Goal: Task Accomplishment & Management: Manage account settings

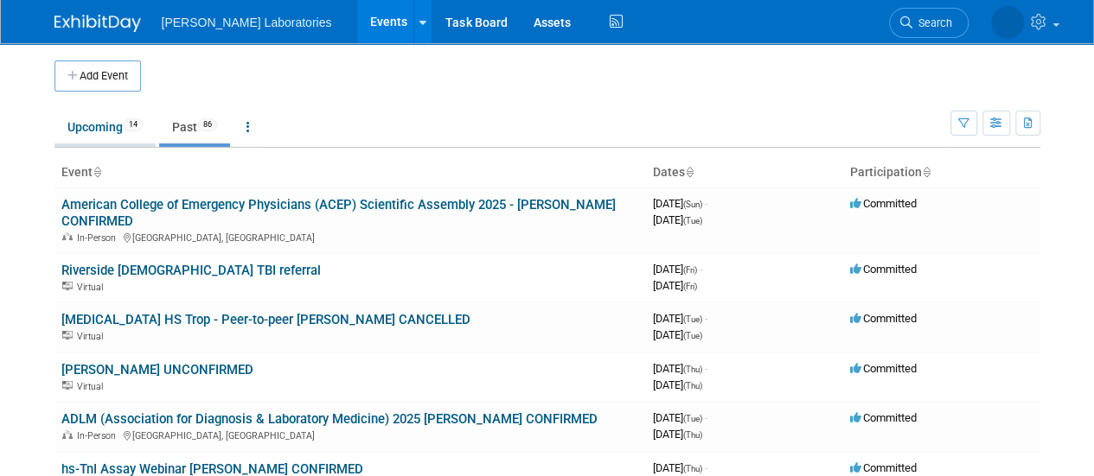
click at [95, 125] on link "Upcoming 14" at bounding box center [104, 127] width 101 height 33
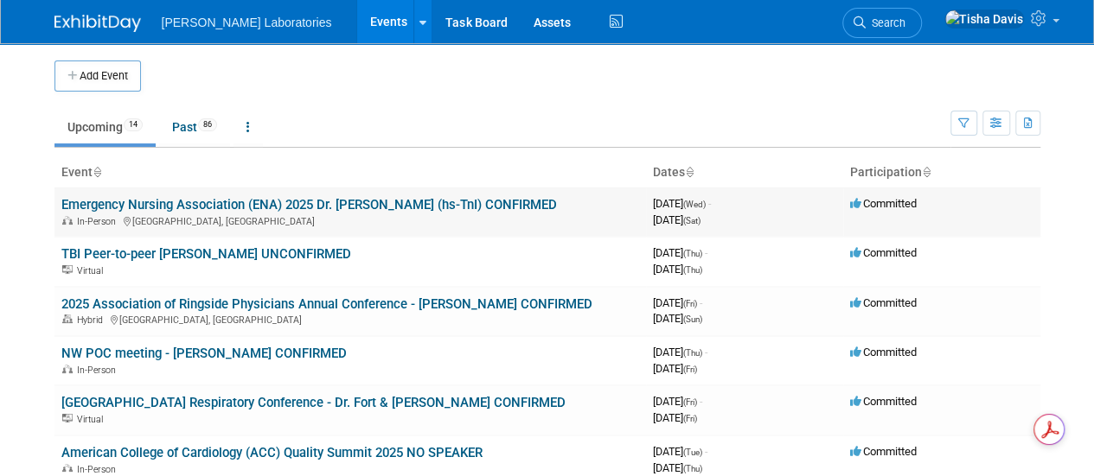
click at [342, 198] on link "Emergency Nursing Association (ENA) 2025 Dr. [PERSON_NAME] (hs-TnI) CONFIRMED" at bounding box center [308, 205] width 495 height 16
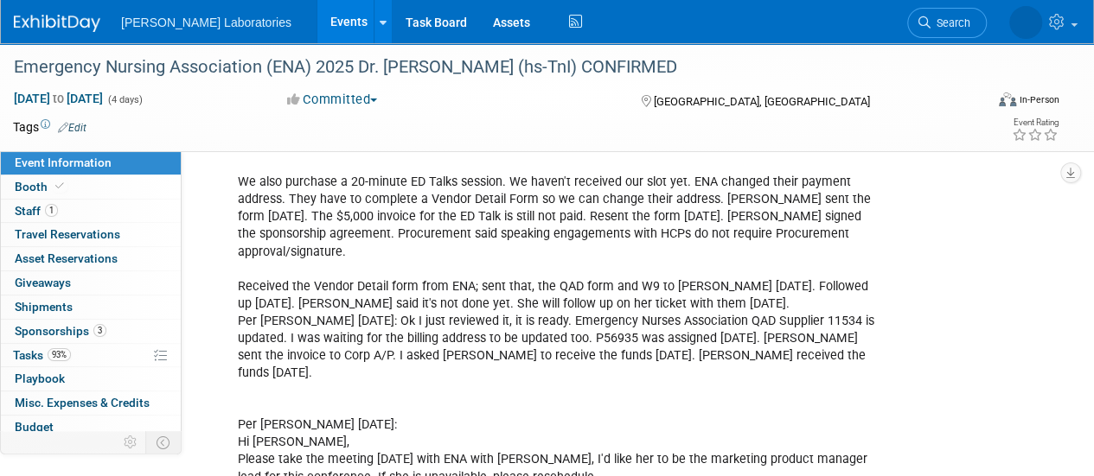
scroll to position [1003, 0]
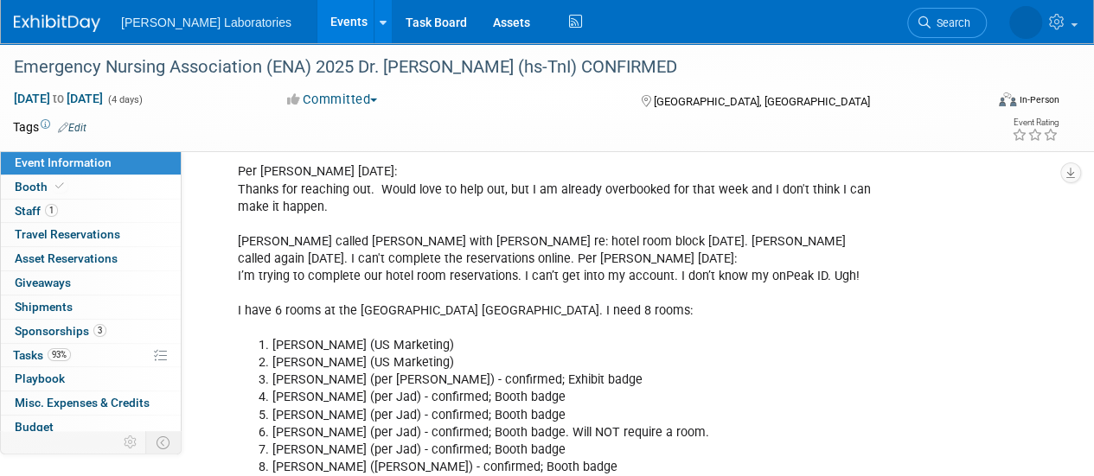
scroll to position [2430, 0]
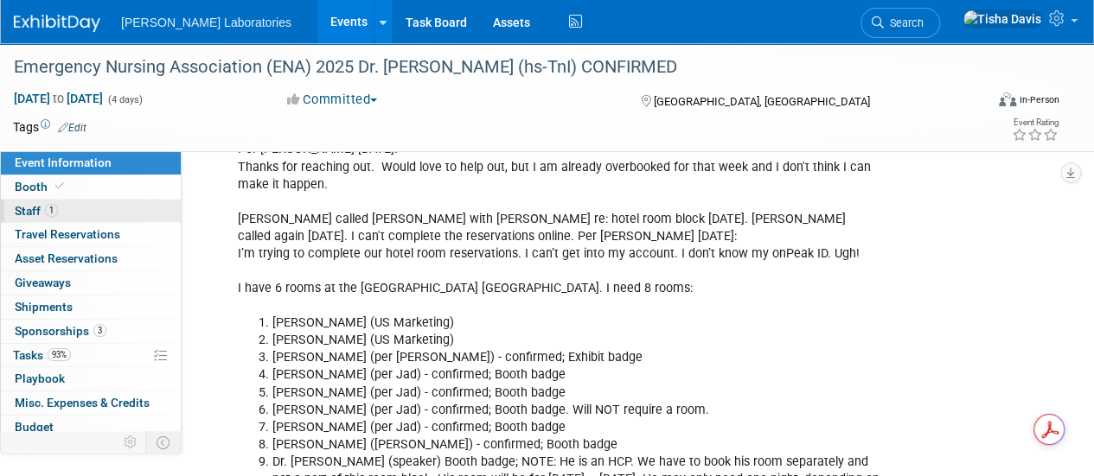
click at [23, 208] on span "Staff 1" at bounding box center [36, 211] width 43 height 14
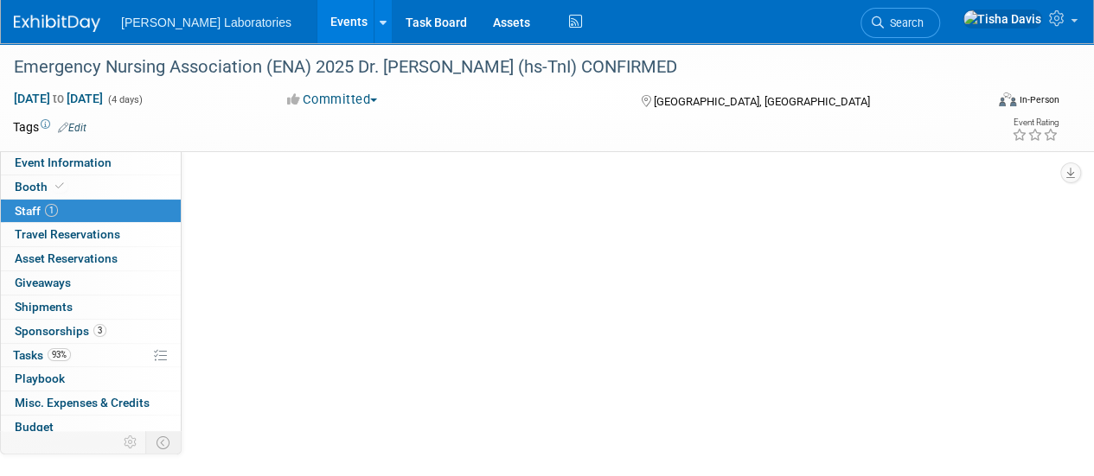
scroll to position [0, 0]
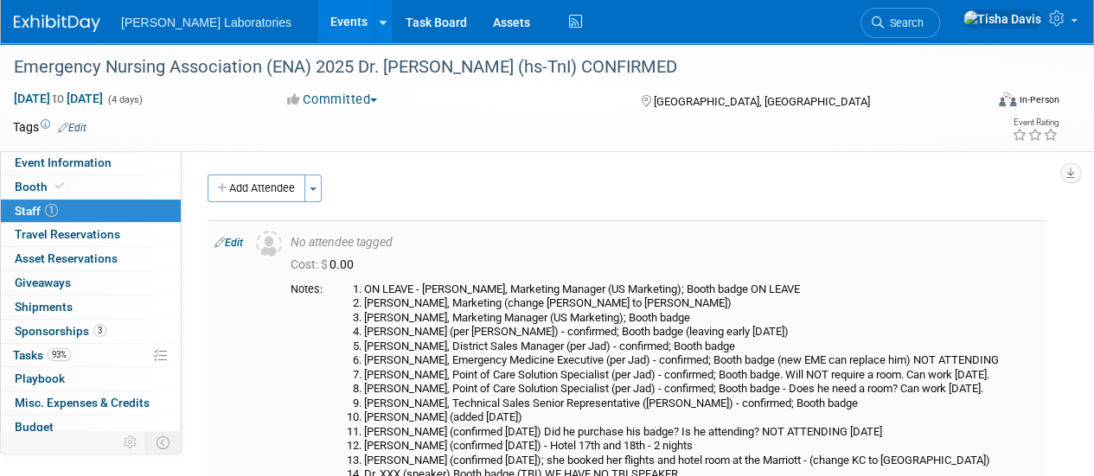
click at [238, 241] on link "Edit" at bounding box center [228, 243] width 29 height 12
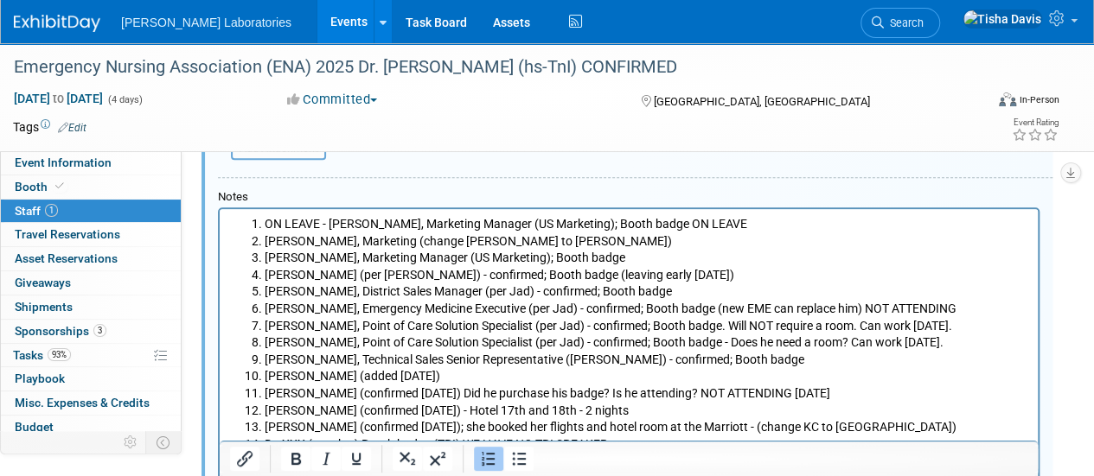
scroll to position [462, 0]
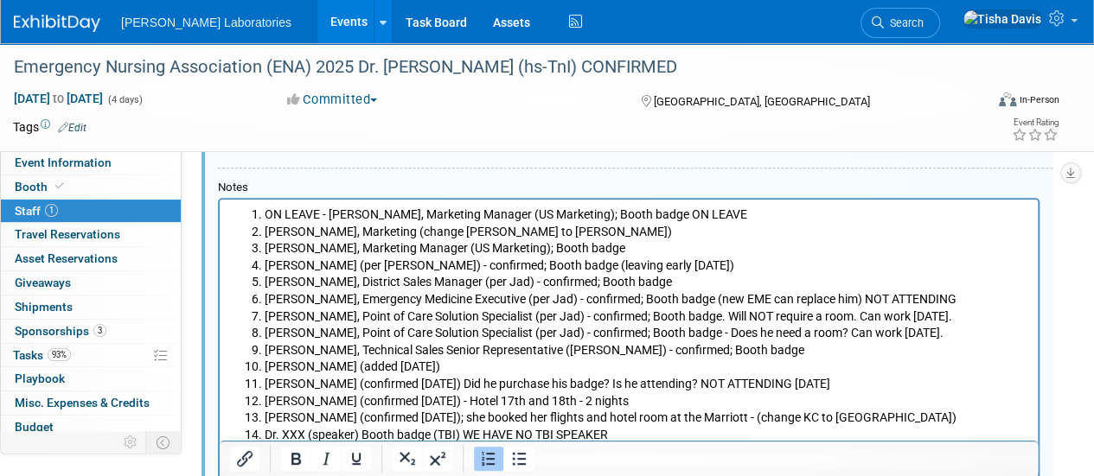
click at [652, 248] on li "Jeff Abney, Marketing Manager (US Marketing); Booth badge" at bounding box center [646, 248] width 763 height 17
click at [544, 231] on li "Sara Betancur, Marketing (change Pete to Sara)" at bounding box center [646, 232] width 763 height 17
click at [681, 280] on li "Curt Graham, District Sales Manager (per Jad) - confirmed; Booth badge" at bounding box center [646, 282] width 763 height 17
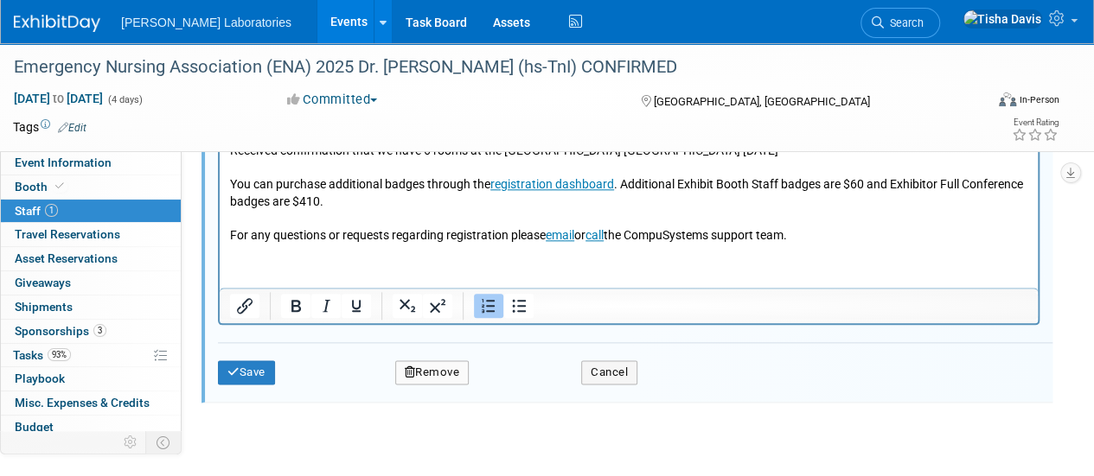
scroll to position [910, 0]
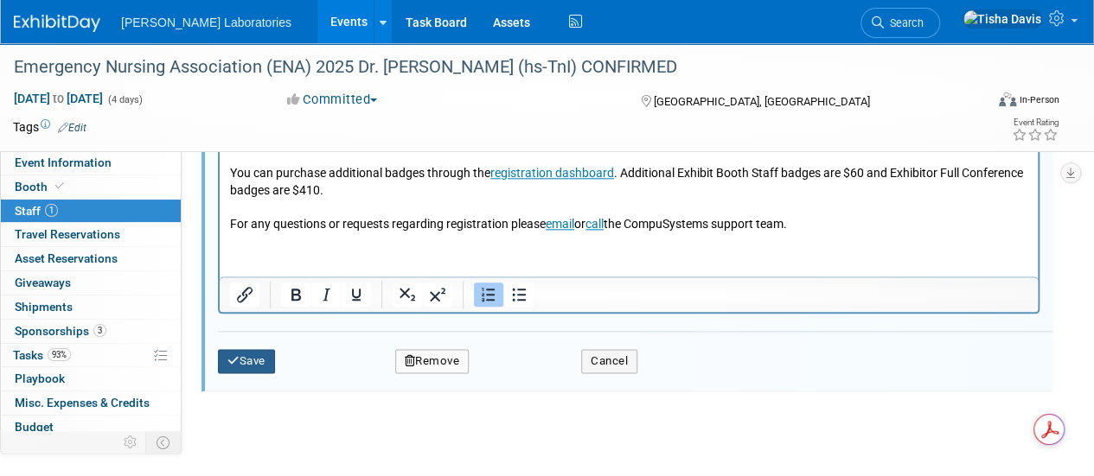
click at [257, 358] on button "Save" at bounding box center [246, 361] width 57 height 24
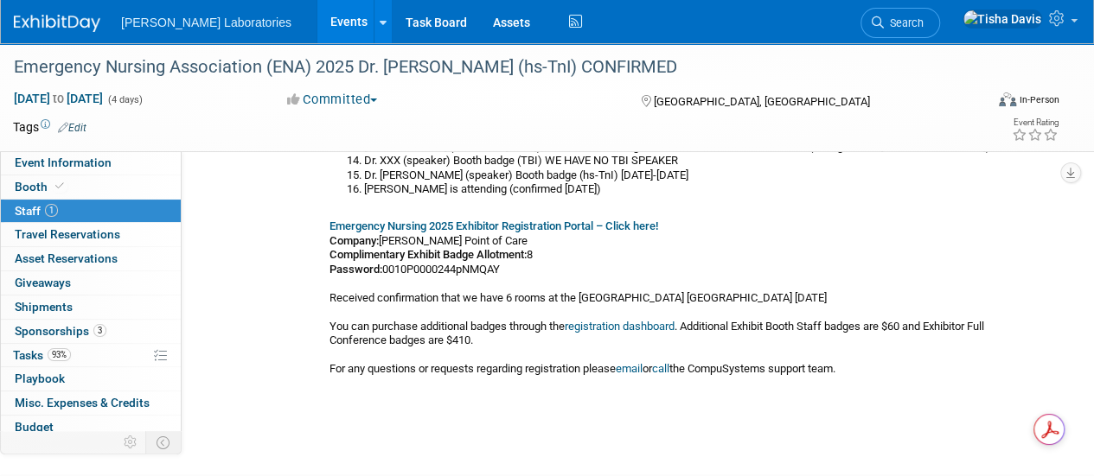
scroll to position [315, 0]
click at [653, 323] on link "registration dashboard" at bounding box center [620, 325] width 110 height 13
